Goal: Information Seeking & Learning: Learn about a topic

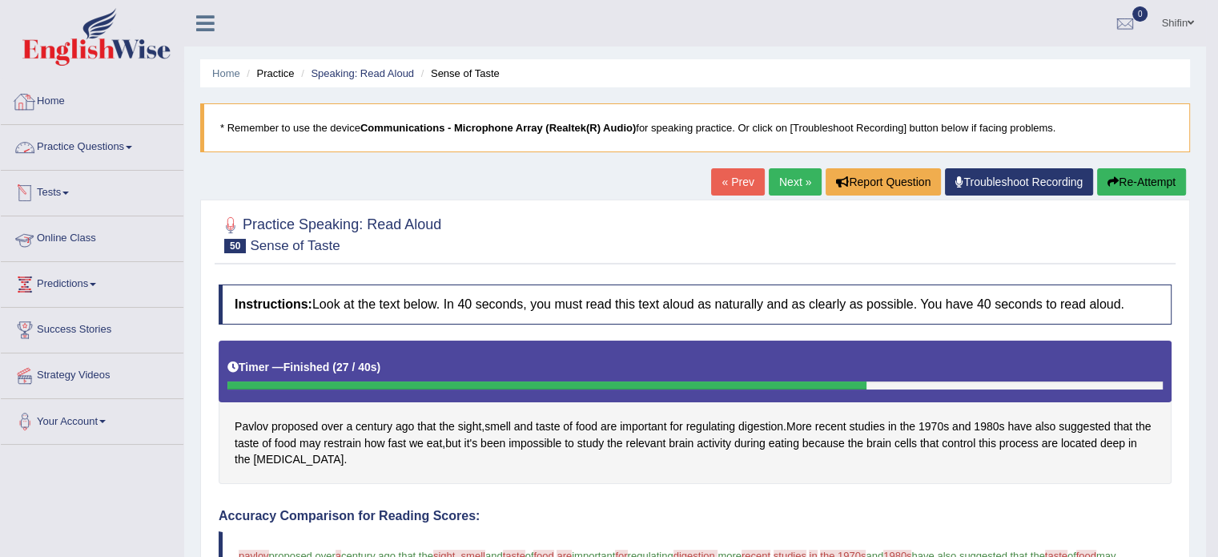
click at [96, 138] on link "Practice Questions" at bounding box center [92, 145] width 183 height 40
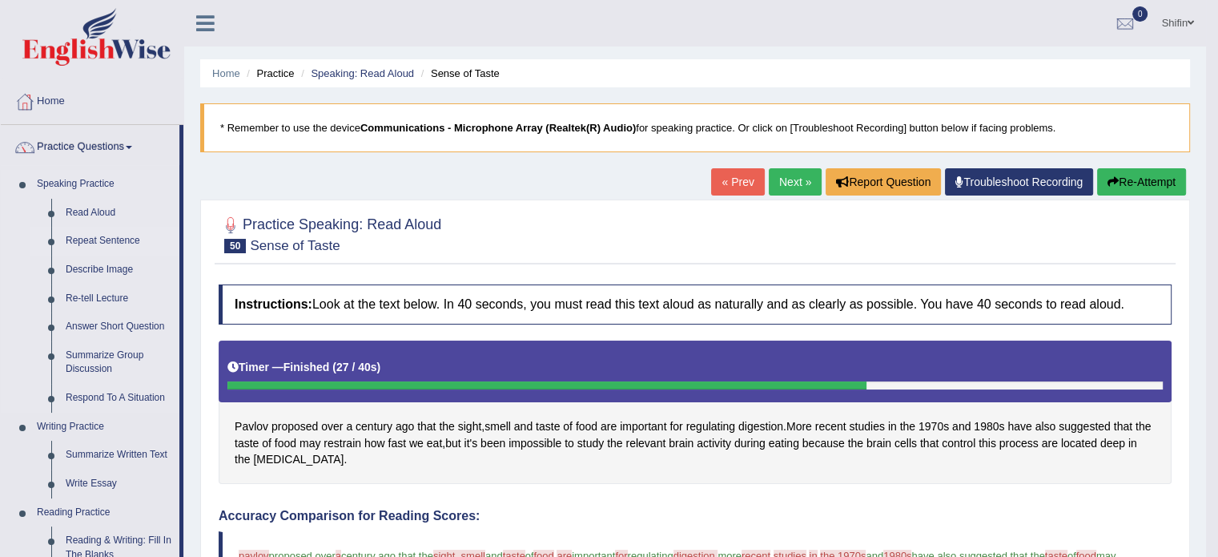
click at [114, 243] on link "Repeat Sentence" at bounding box center [118, 241] width 121 height 29
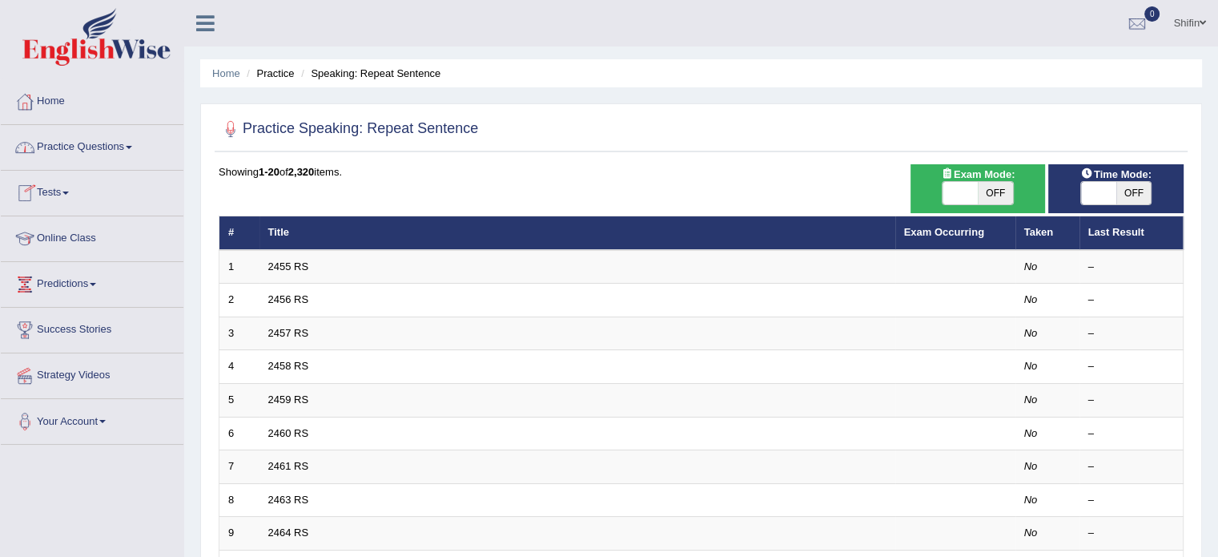
click at [1111, 191] on span at bounding box center [1098, 193] width 35 height 22
checkbox input "true"
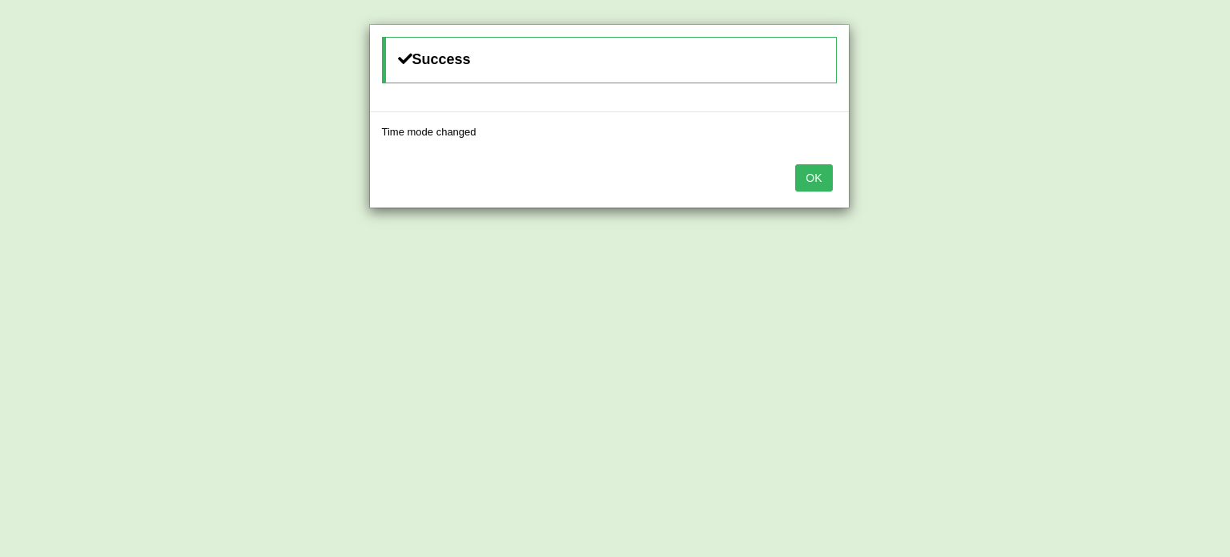
click at [816, 180] on button "OK" at bounding box center [813, 177] width 37 height 27
